Goal: Find specific page/section: Find specific page/section

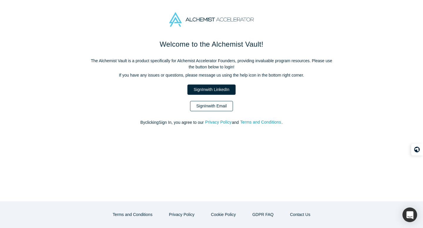
click at [207, 108] on link "Sign In with Email" at bounding box center [211, 106] width 43 height 10
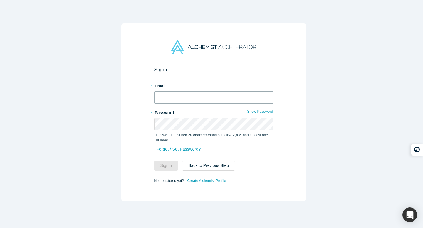
click at [207, 98] on input "text" at bounding box center [213, 97] width 119 height 12
type input "[PERSON_NAME][EMAIL_ADDRESS][DOMAIN_NAME]"
click at [276, 108] on div "Sign In * Email [PERSON_NAME][EMAIL_ADDRESS][DOMAIN_NAME] * Password Show Passw…" at bounding box center [213, 113] width 185 height 178
click at [160, 161] on button "Sign In" at bounding box center [166, 166] width 24 height 10
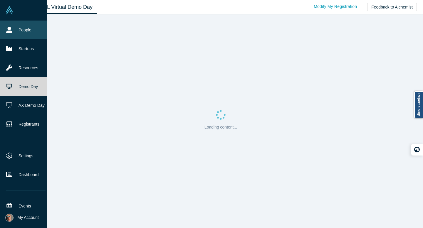
click at [13, 31] on link "People" at bounding box center [26, 30] width 52 height 19
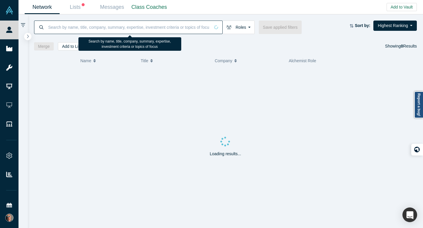
click at [110, 27] on input at bounding box center [129, 27] width 163 height 14
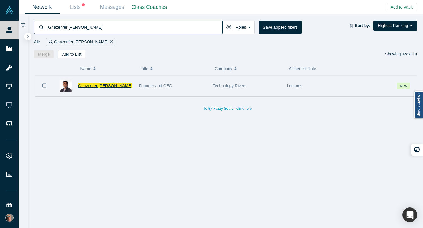
type input "Ghazenfer [PERSON_NAME]"
click at [105, 86] on span "Ghazenfer [PERSON_NAME]" at bounding box center [105, 85] width 54 height 5
